Goal: Task Accomplishment & Management: Manage account settings

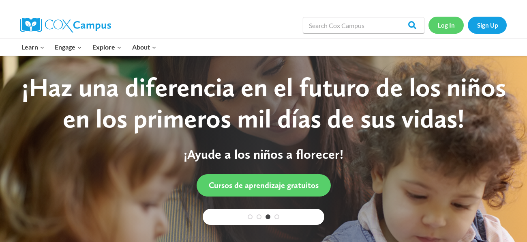
click at [450, 24] on link "Log In" at bounding box center [445, 25] width 35 height 17
click at [451, 27] on link "Log In" at bounding box center [445, 25] width 35 height 17
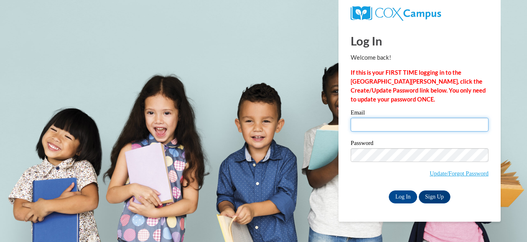
click at [406, 127] on input "Email" at bounding box center [420, 125] width 138 height 14
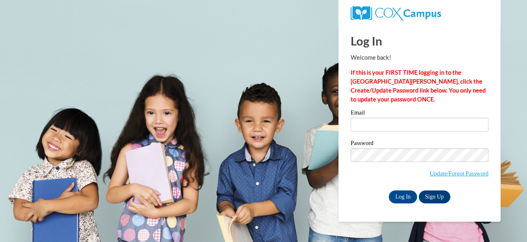
click at [377, 199] on div "Log In Sign Up" at bounding box center [420, 196] width 138 height 13
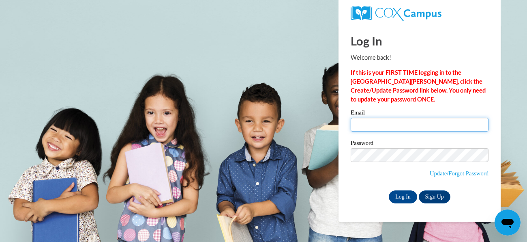
type input "rhaleighzalac53@gmail.com"
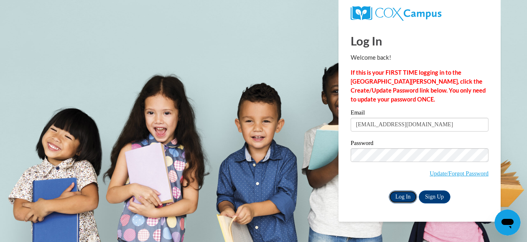
click at [406, 200] on input "Log In" at bounding box center [403, 196] width 28 height 13
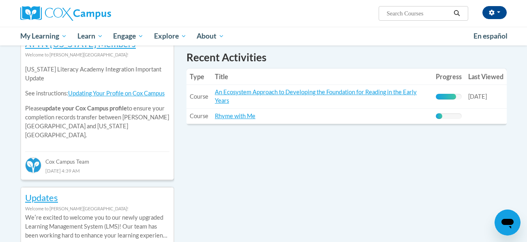
scroll to position [279, 0]
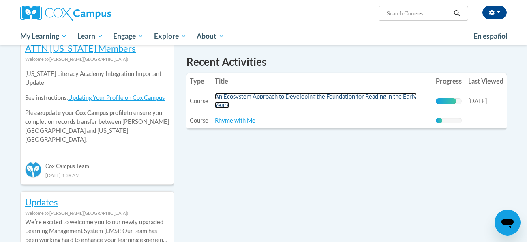
click at [377, 98] on link "An Ecosystem Approach to Developing the Foundation for Reading in the Early Yea…" at bounding box center [316, 100] width 202 height 15
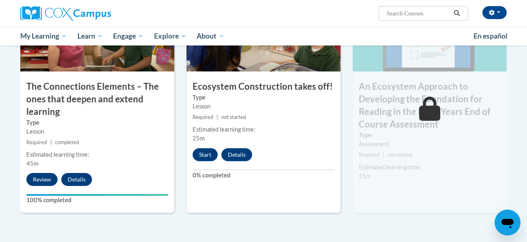
scroll to position [702, 0]
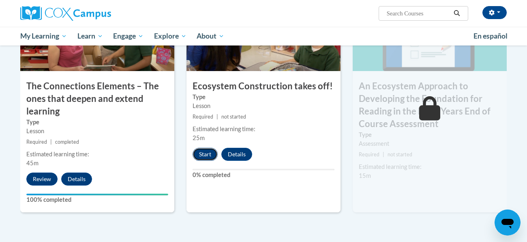
click at [205, 155] on button "Start" at bounding box center [204, 154] width 25 height 13
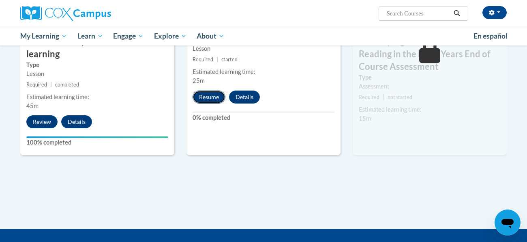
click at [221, 94] on button "Resume" at bounding box center [208, 96] width 33 height 13
